Goal: Task Accomplishment & Management: Manage account settings

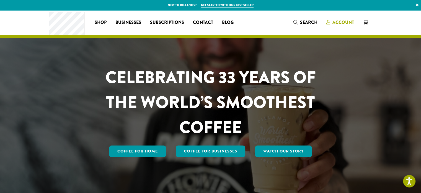
click at [342, 23] on span "Account" at bounding box center [344, 22] width 22 height 6
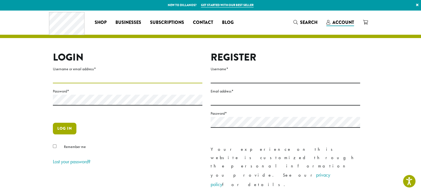
type input "**********"
click at [65, 130] on button "Log in" at bounding box center [65, 128] width 24 height 12
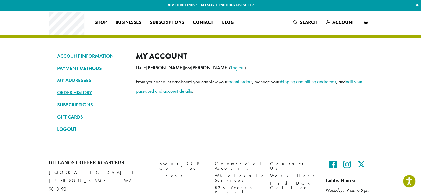
click at [79, 93] on link "ORDER HISTORY" at bounding box center [92, 92] width 71 height 9
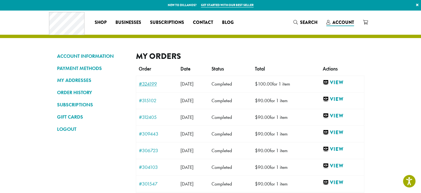
click at [147, 83] on link "#324199" at bounding box center [157, 83] width 36 height 5
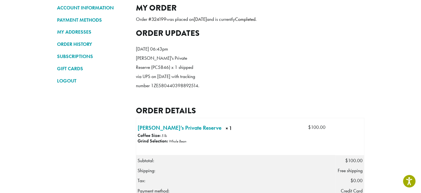
scroll to position [49, 0]
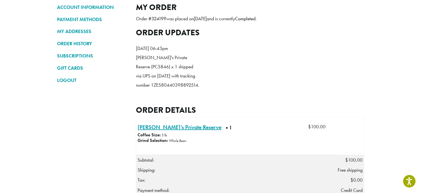
click at [161, 131] on link "[PERSON_NAME]’s Private Reserve × 1" at bounding box center [180, 127] width 84 height 8
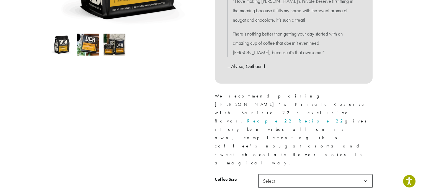
scroll to position [170, 0]
click at [368, 174] on b at bounding box center [366, 181] width 14 height 14
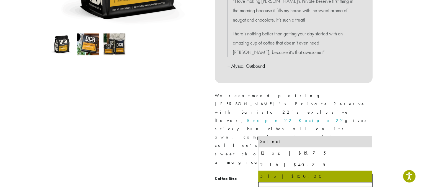
click at [155, 149] on div at bounding box center [128, 65] width 166 height 345
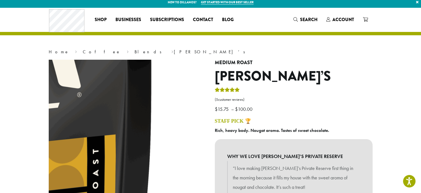
scroll to position [2, 0]
